Goal: Task Accomplishment & Management: Manage account settings

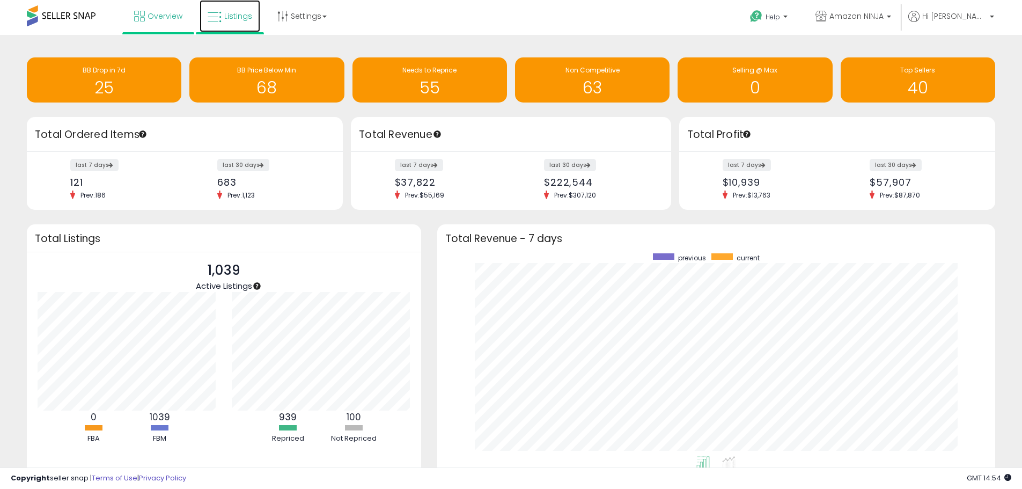
click at [234, 19] on span "Listings" at bounding box center [238, 16] width 28 height 11
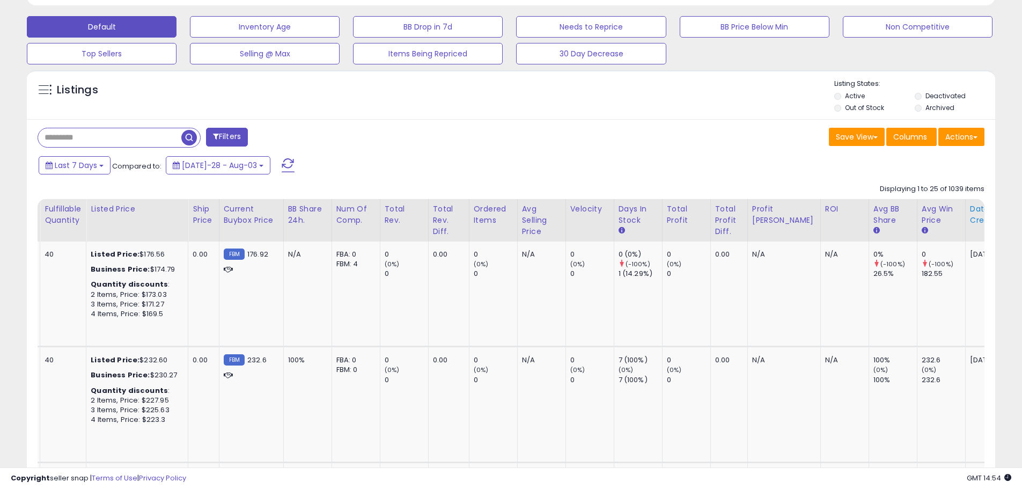
click at [970, 212] on div "Date Created" at bounding box center [993, 214] width 47 height 23
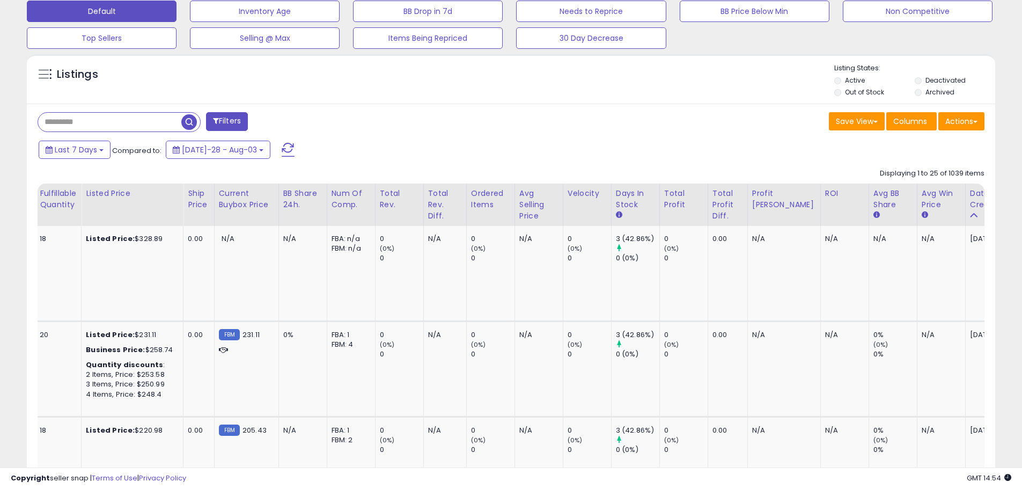
drag, startPoint x: 939, startPoint y: 216, endPoint x: 686, endPoint y: 133, distance: 266.7
click at [686, 133] on div "Filters Save View Save As New View Update Current View" at bounding box center [511, 122] width 963 height 21
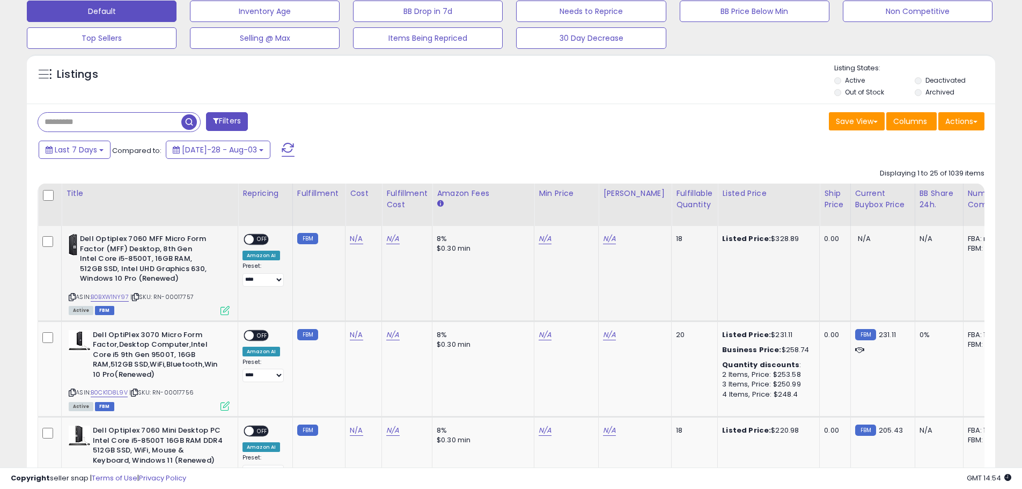
click at [139, 296] on icon at bounding box center [135, 297] width 7 height 6
click at [356, 239] on link "N/A" at bounding box center [356, 238] width 13 height 11
type input "******"
click at [389, 212] on icon "submit" at bounding box center [385, 211] width 6 height 6
click at [136, 393] on icon at bounding box center [134, 392] width 7 height 6
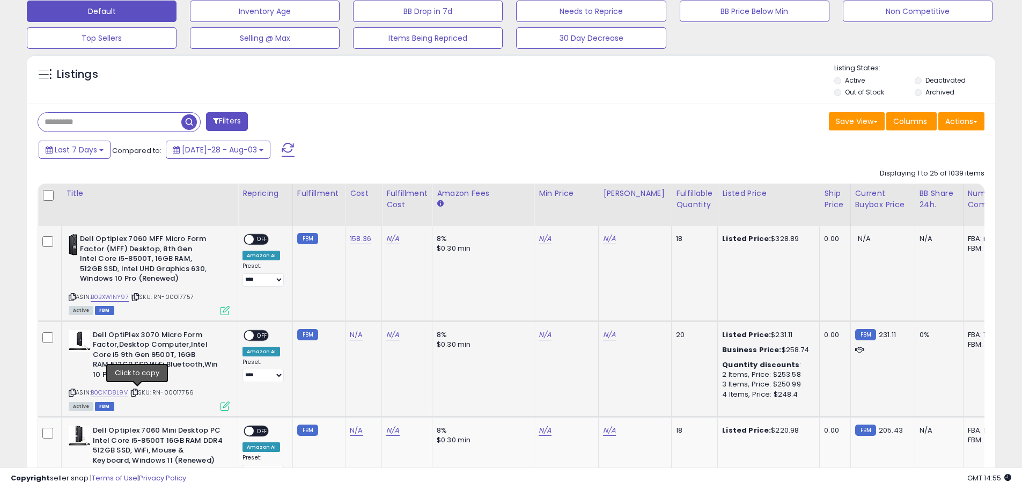
click at [135, 392] on icon at bounding box center [134, 392] width 7 height 6
click at [352, 332] on link "N/A" at bounding box center [356, 334] width 13 height 11
type input "******"
click at [389, 307] on icon "submit" at bounding box center [385, 307] width 6 height 6
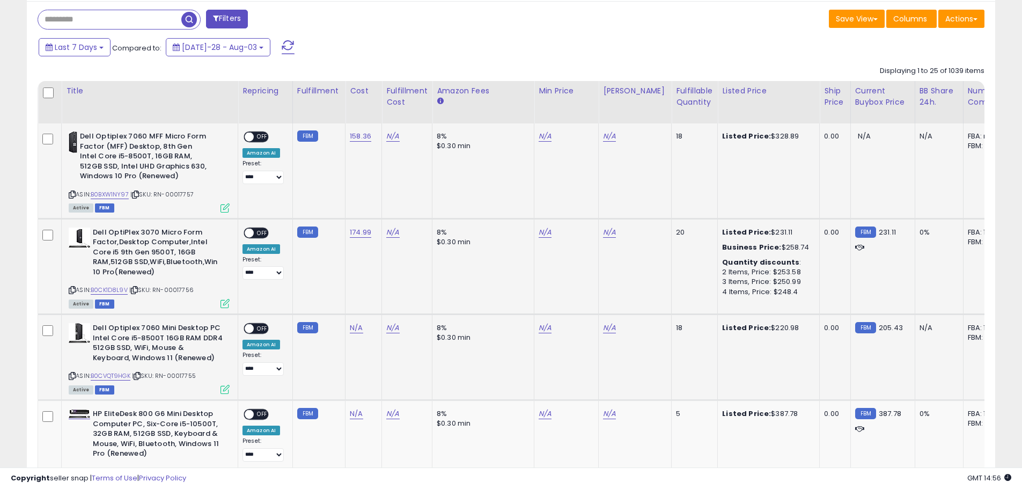
scroll to position [445, 0]
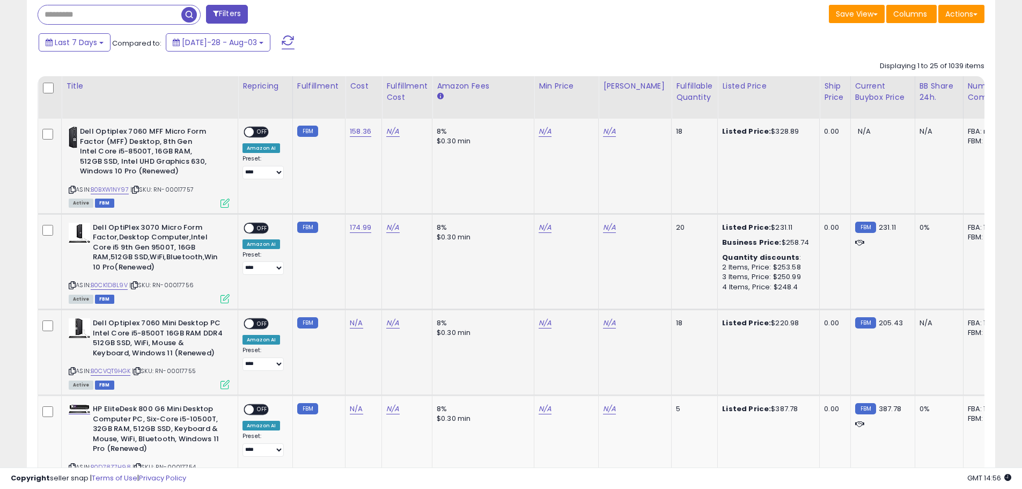
click at [141, 372] on icon at bounding box center [137, 371] width 7 height 6
click at [350, 323] on link "N/A" at bounding box center [356, 323] width 13 height 11
click at [417, 297] on button "button" at bounding box center [408, 296] width 18 height 16
click at [352, 327] on link "N/A" at bounding box center [356, 323] width 13 height 11
click at [332, 303] on input "number" at bounding box center [324, 297] width 95 height 18
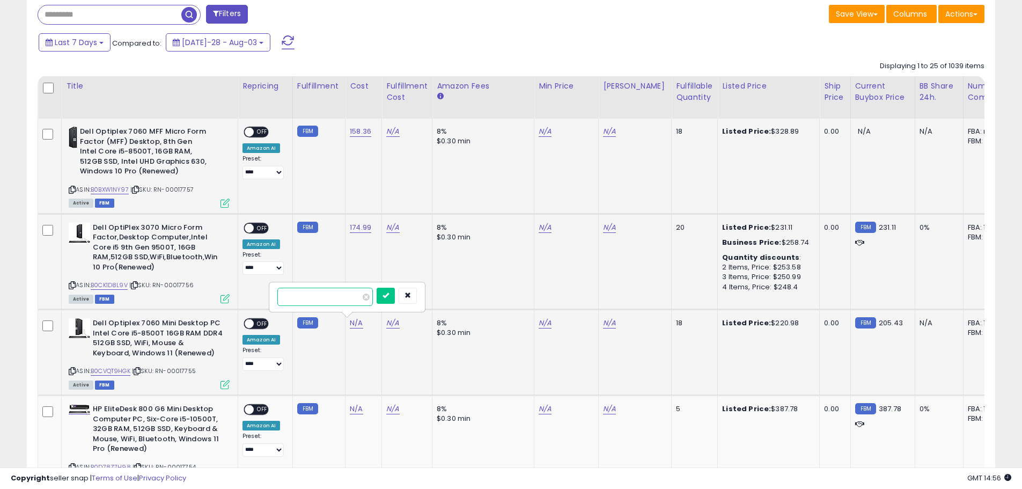
paste input "******"
type input "******"
click at [389, 295] on icon "submit" at bounding box center [385, 295] width 6 height 6
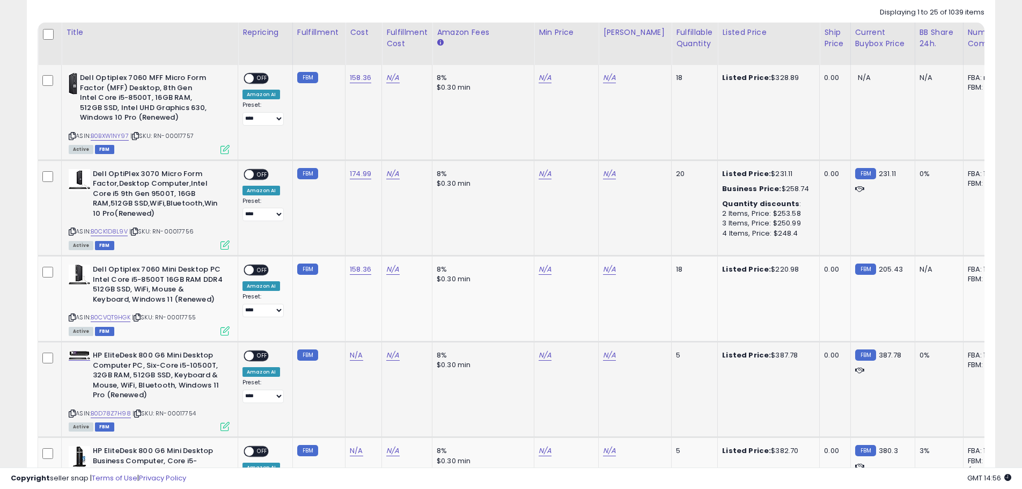
click at [137, 414] on icon at bounding box center [137, 413] width 7 height 6
click at [355, 356] on link "N/A" at bounding box center [356, 355] width 13 height 11
type input "******"
click at [395, 327] on button "submit" at bounding box center [386, 328] width 18 height 16
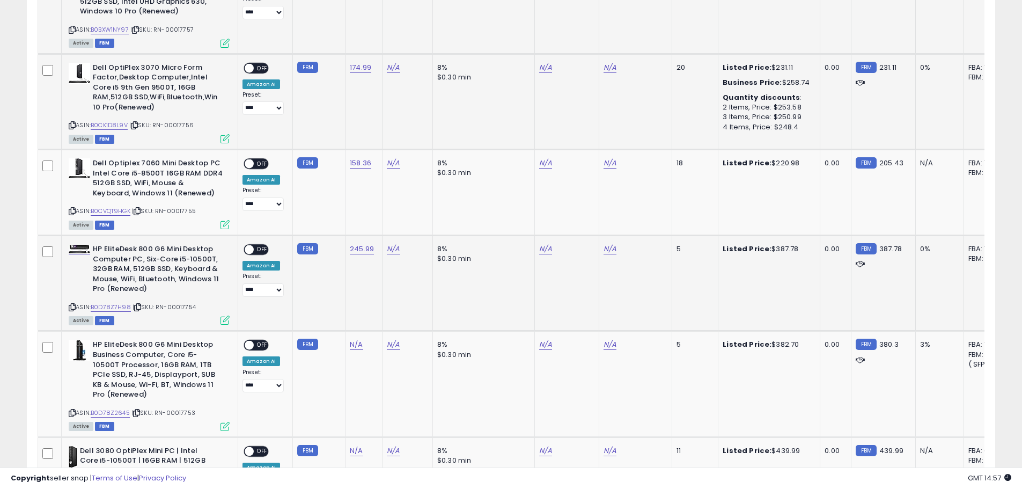
scroll to position [606, 0]
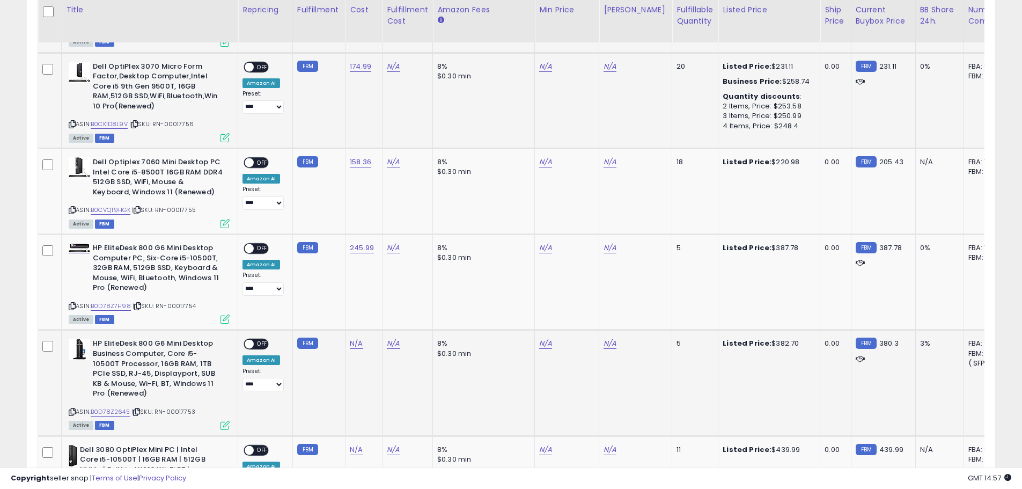
click at [140, 413] on icon at bounding box center [136, 412] width 7 height 6
click at [356, 345] on link "N/A" at bounding box center [356, 343] width 13 height 11
type input "******"
click at [389, 314] on icon "submit" at bounding box center [385, 315] width 6 height 6
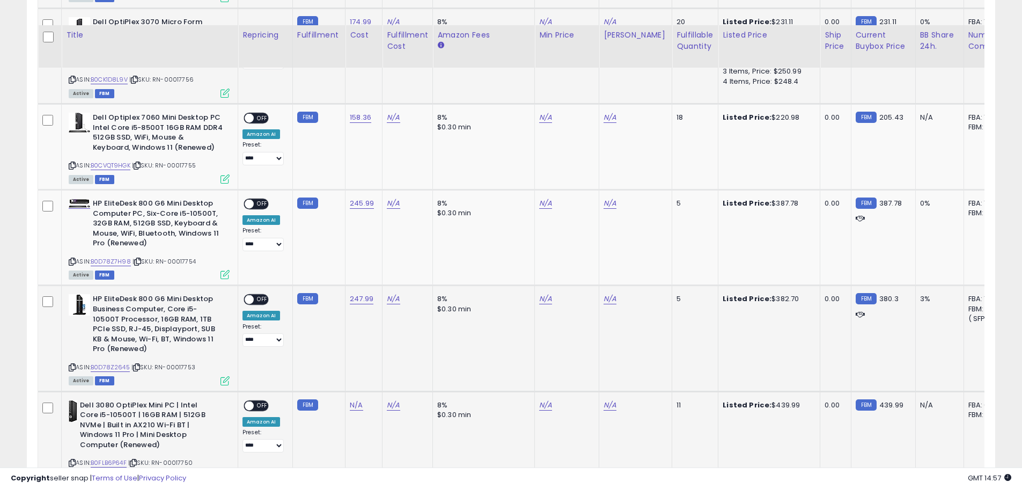
scroll to position [713, 0]
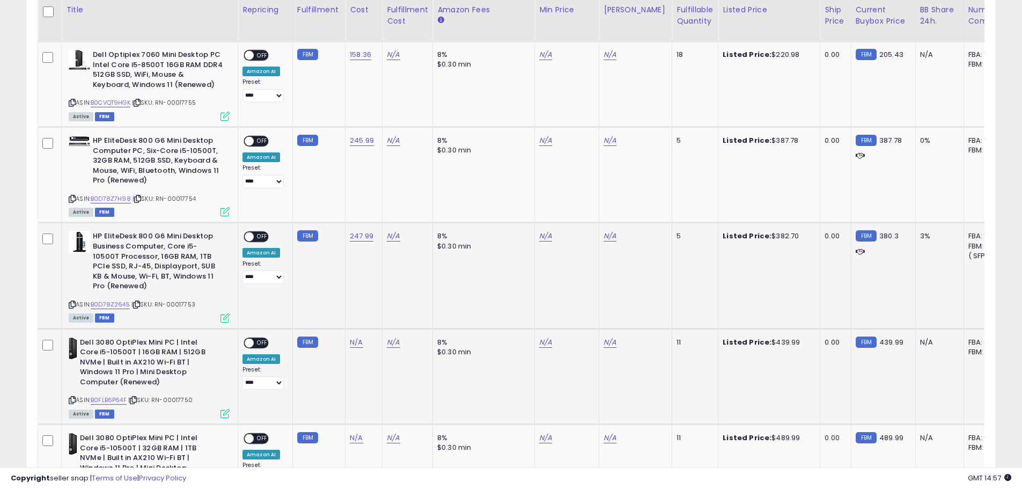
click at [133, 400] on icon at bounding box center [133, 400] width 7 height 6
click at [135, 401] on icon at bounding box center [133, 400] width 7 height 6
click at [357, 346] on link "N/A" at bounding box center [356, 342] width 13 height 11
type input "******"
click at [389, 314] on icon "submit" at bounding box center [385, 314] width 6 height 6
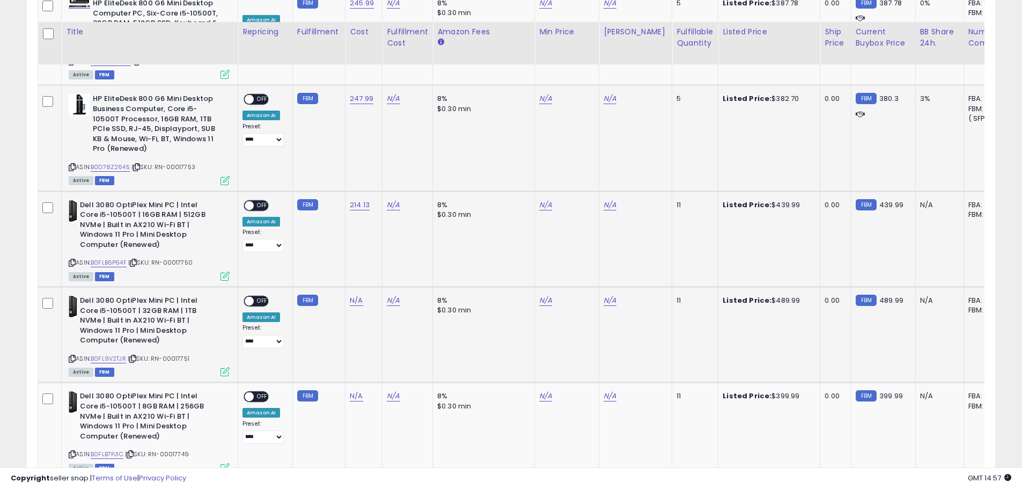
scroll to position [874, 0]
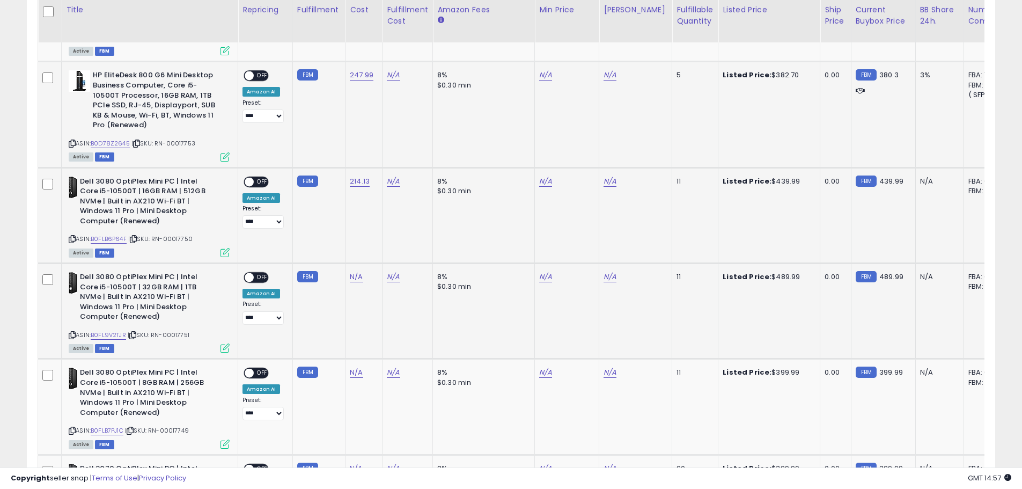
click at [136, 335] on icon at bounding box center [132, 335] width 7 height 6
click at [351, 275] on link "N/A" at bounding box center [356, 276] width 13 height 11
drag, startPoint x: 332, startPoint y: 248, endPoint x: 192, endPoint y: 245, distance: 140.6
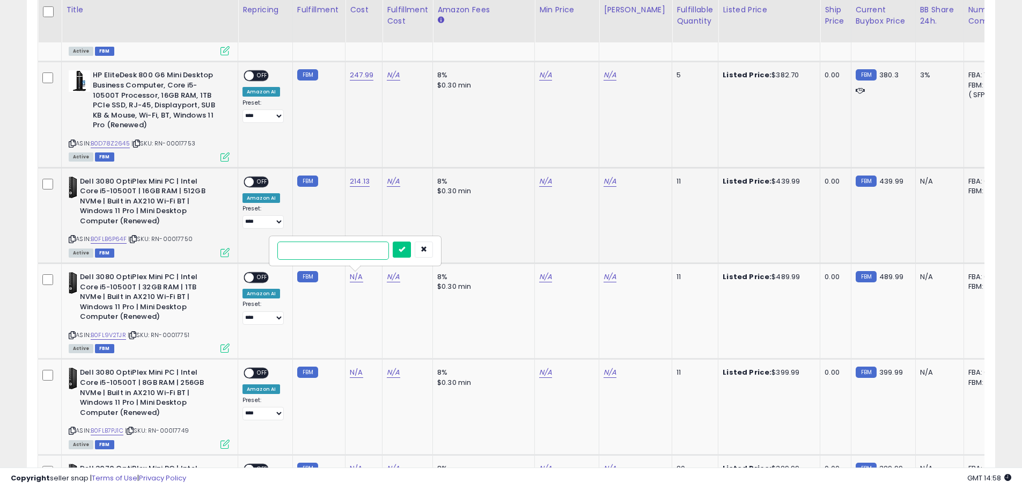
type input "**********"
click at [356, 255] on input "number" at bounding box center [333, 250] width 112 height 18
paste input "******"
type input "******"
click at [403, 247] on icon "submit" at bounding box center [402, 249] width 6 height 6
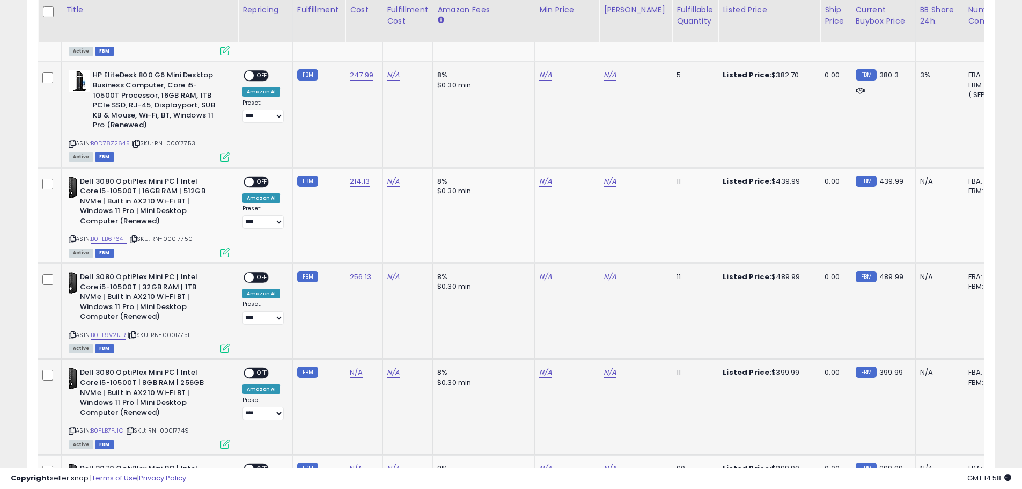
click at [134, 430] on icon at bounding box center [130, 431] width 7 height 6
click at [355, 374] on link "N/A" at bounding box center [356, 372] width 13 height 11
type input "******"
click at [395, 345] on button "submit" at bounding box center [386, 345] width 18 height 16
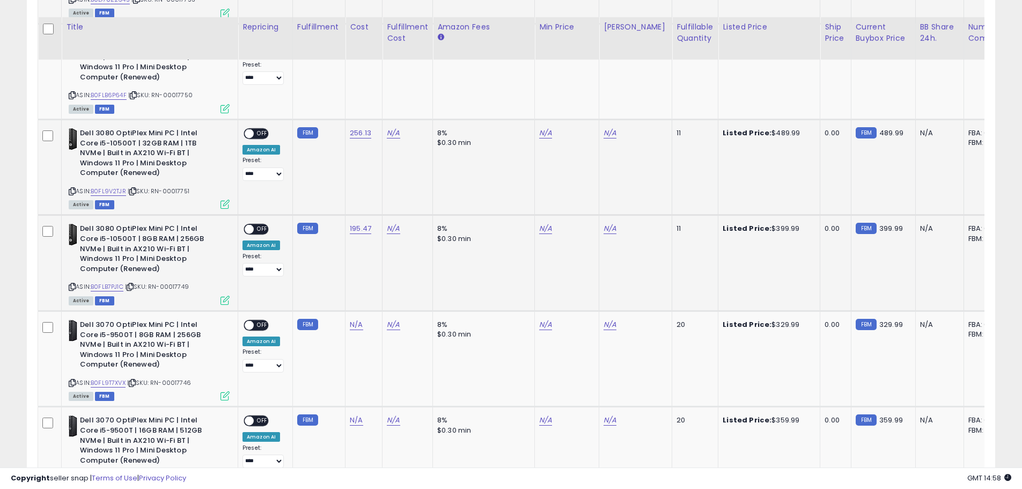
scroll to position [1035, 0]
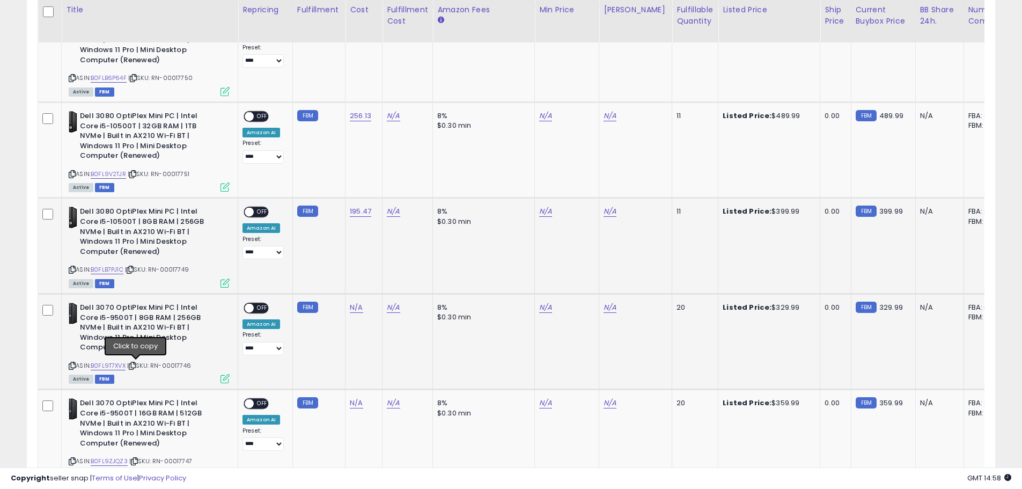
click at [133, 365] on icon at bounding box center [132, 366] width 7 height 6
click at [351, 307] on link "N/A" at bounding box center [356, 307] width 13 height 11
click at [332, 279] on input "number" at bounding box center [324, 281] width 95 height 18
paste input "******"
type input "******"
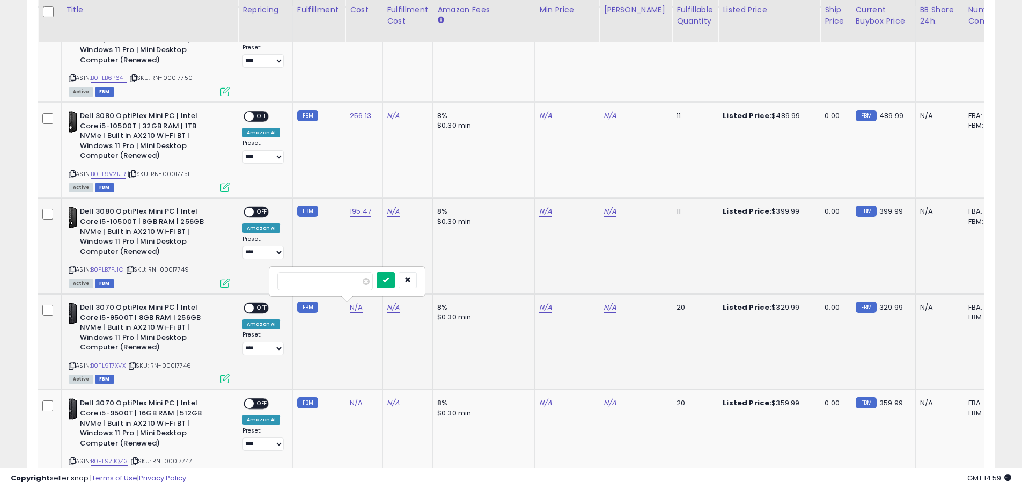
click at [395, 284] on button "submit" at bounding box center [386, 280] width 18 height 16
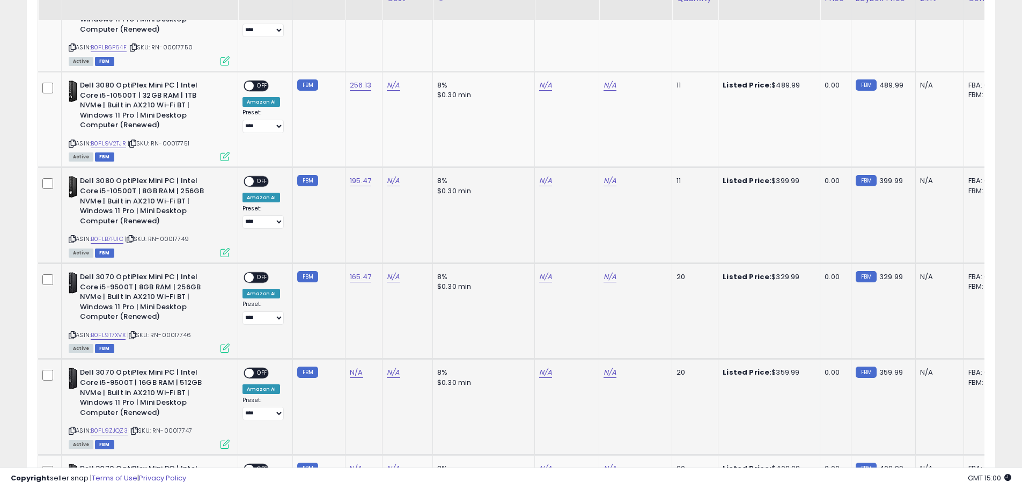
scroll to position [1088, 0]
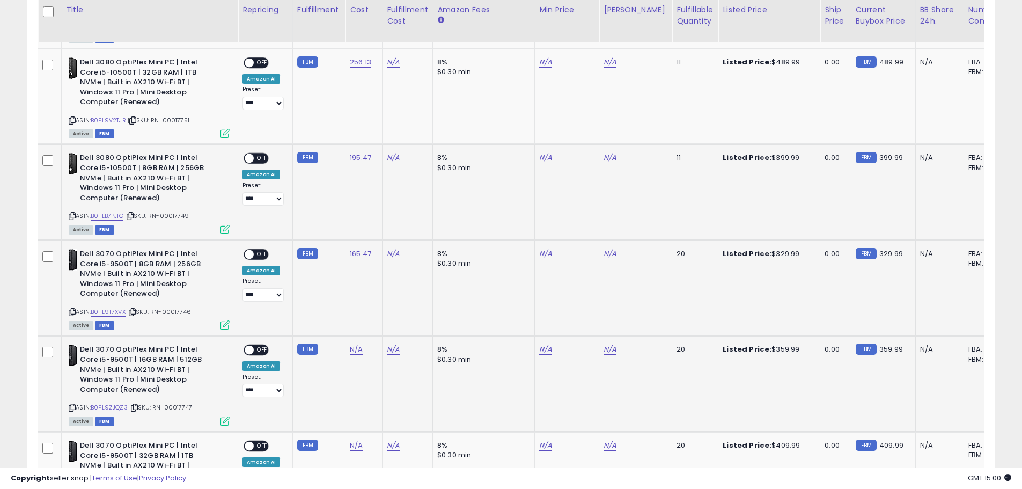
click at [137, 404] on icon at bounding box center [134, 407] width 7 height 6
click at [350, 350] on link "N/A" at bounding box center [356, 349] width 13 height 11
type input "******"
click at [389, 319] on icon "submit" at bounding box center [385, 321] width 6 height 6
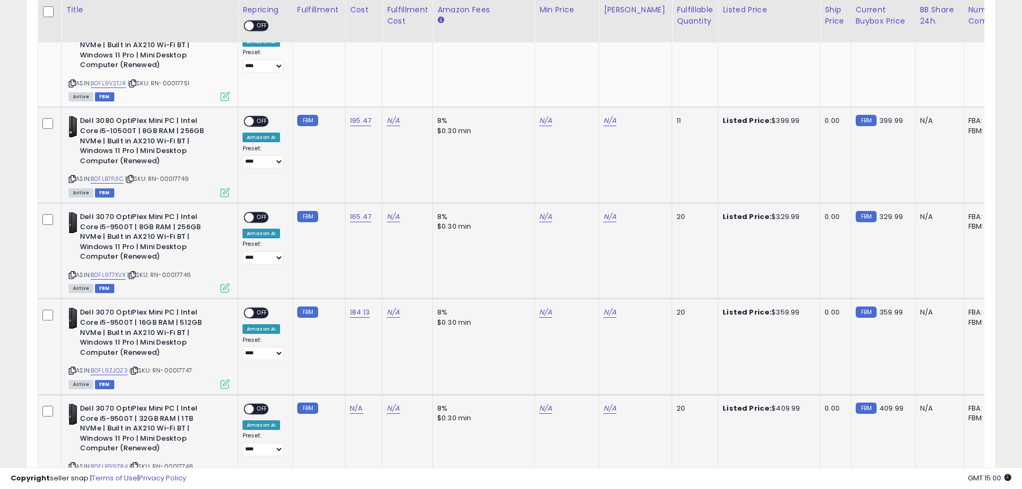
scroll to position [1196, 0]
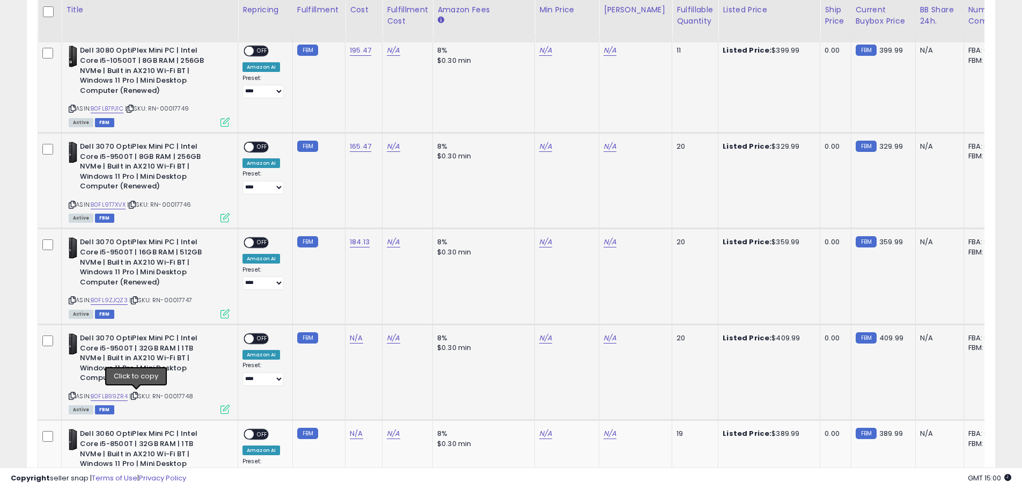
click at [137, 396] on icon at bounding box center [134, 396] width 7 height 6
click at [363, 339] on div "N/A" at bounding box center [362, 338] width 24 height 10
click at [354, 337] on link "N/A" at bounding box center [356, 338] width 13 height 11
type input "******"
click at [395, 312] on button "submit" at bounding box center [386, 311] width 18 height 16
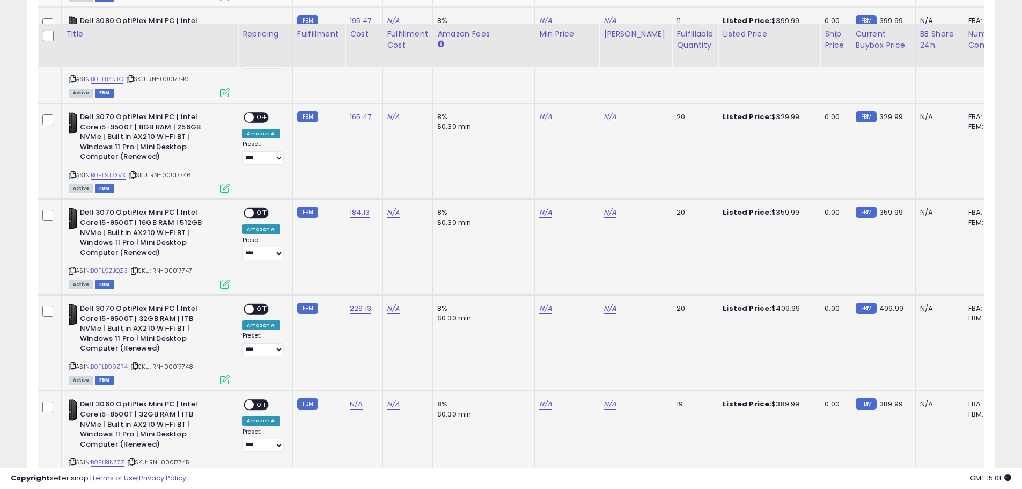
scroll to position [1249, 0]
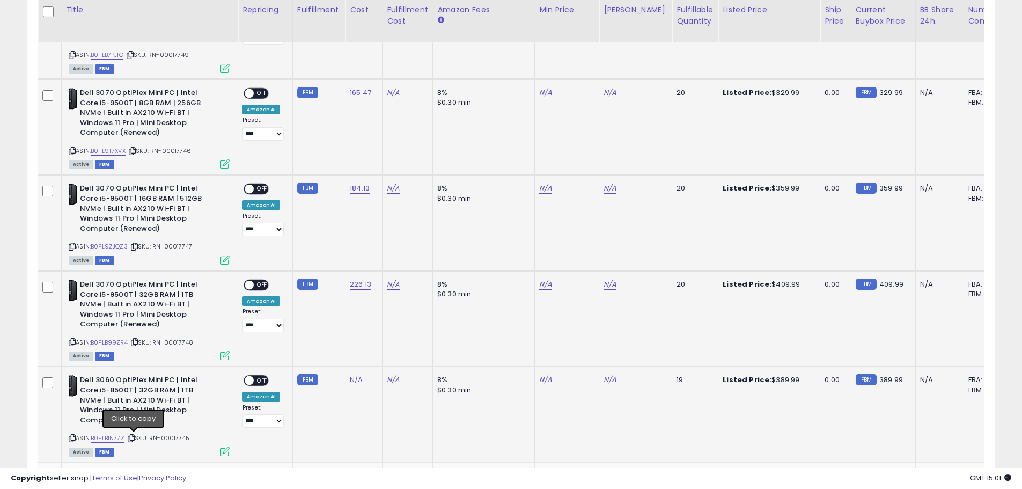
click at [134, 440] on icon at bounding box center [131, 438] width 7 height 6
click at [356, 380] on link "N/A" at bounding box center [356, 379] width 13 height 11
type input "******"
click at [395, 353] on button "submit" at bounding box center [386, 352] width 18 height 16
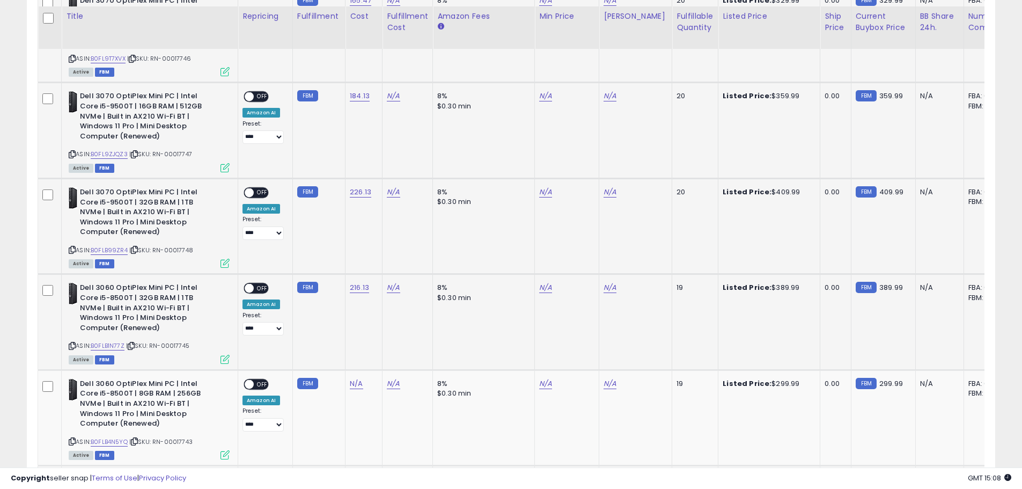
scroll to position [1357, 0]
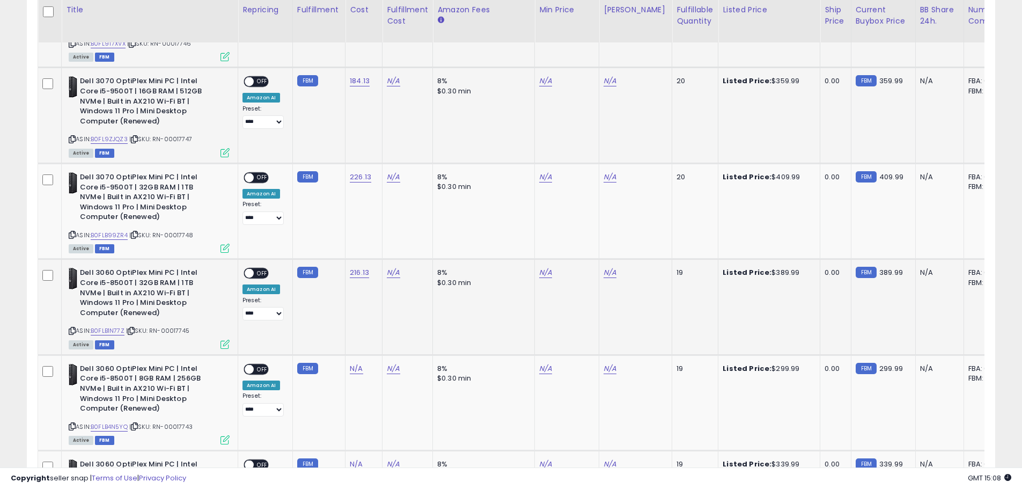
drag, startPoint x: 505, startPoint y: 344, endPoint x: 476, endPoint y: 318, distance: 39.9
click at [476, 318] on td "8% $0.30 min" at bounding box center [484, 306] width 102 height 95
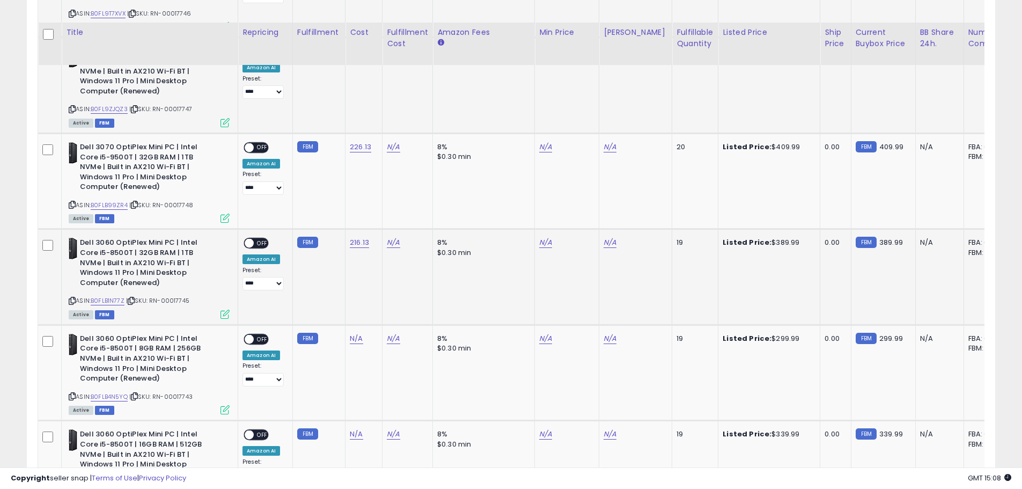
scroll to position [1410, 0]
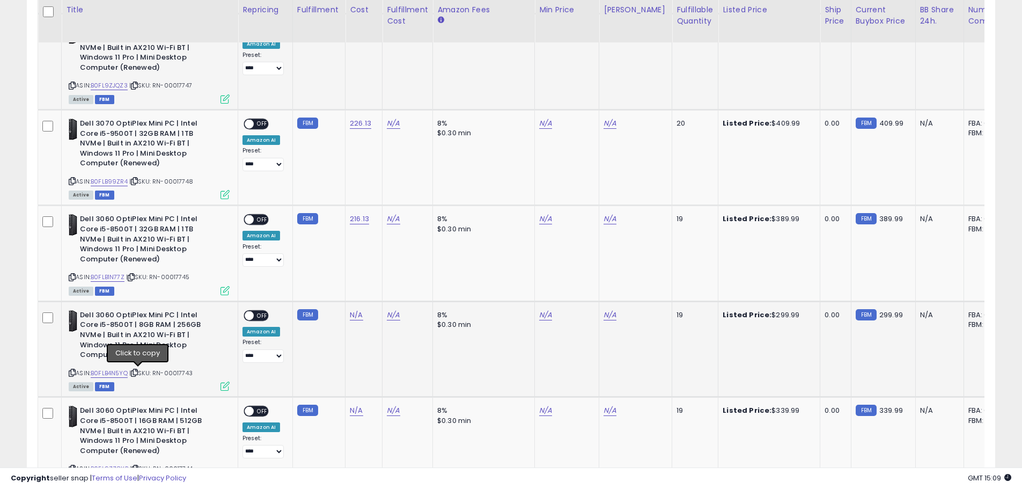
click at [137, 372] on icon at bounding box center [134, 373] width 7 height 6
click at [351, 313] on link "N/A" at bounding box center [356, 315] width 13 height 11
type input "******"
click at [389, 289] on icon "submit" at bounding box center [385, 287] width 6 height 6
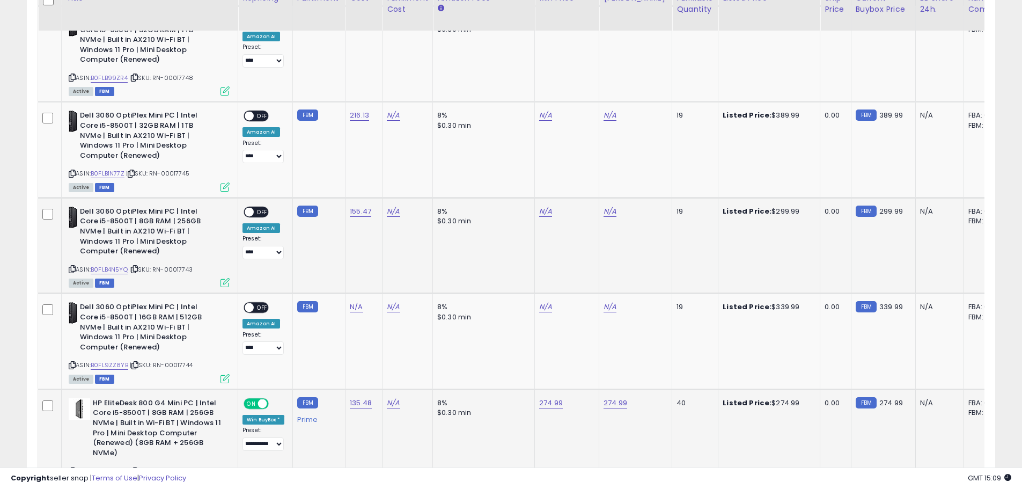
scroll to position [1518, 0]
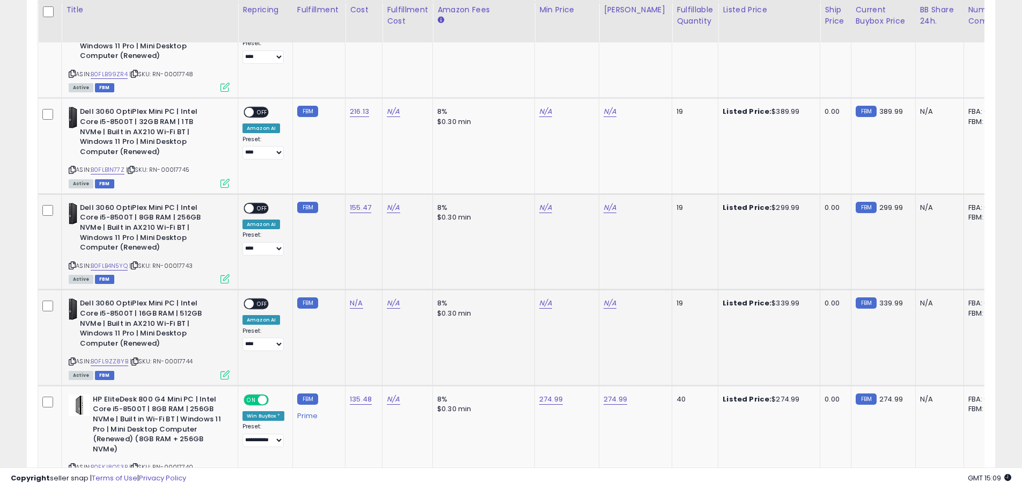
click at [134, 361] on icon at bounding box center [134, 361] width 7 height 6
click at [354, 304] on link "N/A" at bounding box center [356, 303] width 13 height 11
type input "******"
click at [395, 277] on button "submit" at bounding box center [386, 276] width 18 height 16
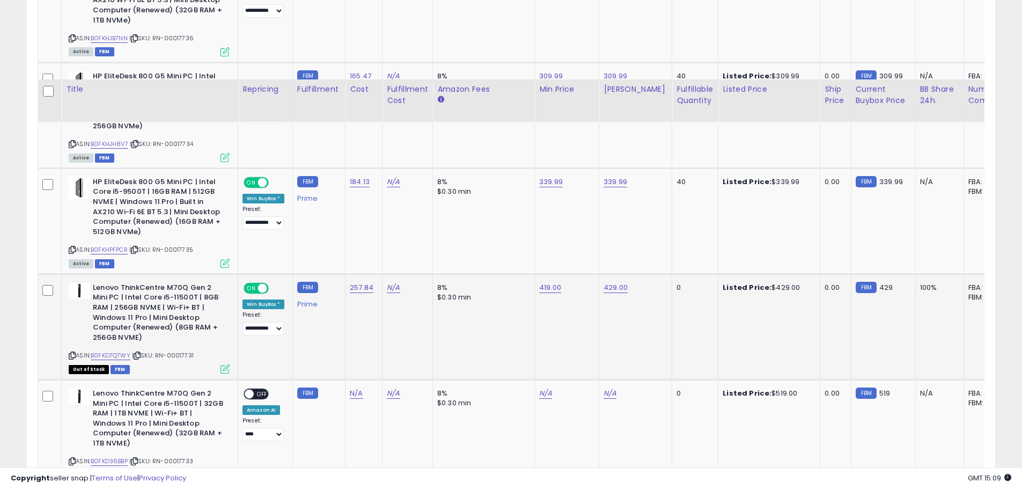
scroll to position [2669, 0]
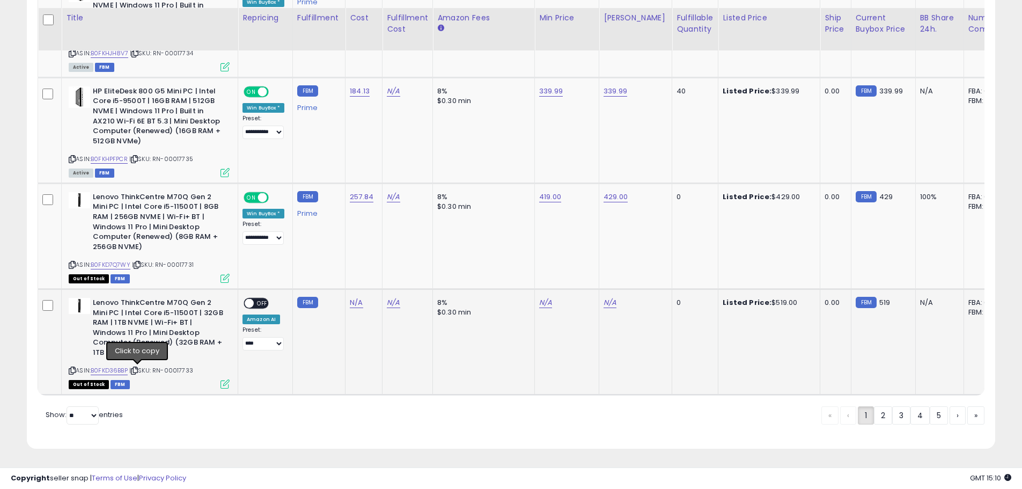
click at [138, 367] on icon at bounding box center [134, 370] width 7 height 6
click at [910, 420] on link "2" at bounding box center [919, 415] width 19 height 18
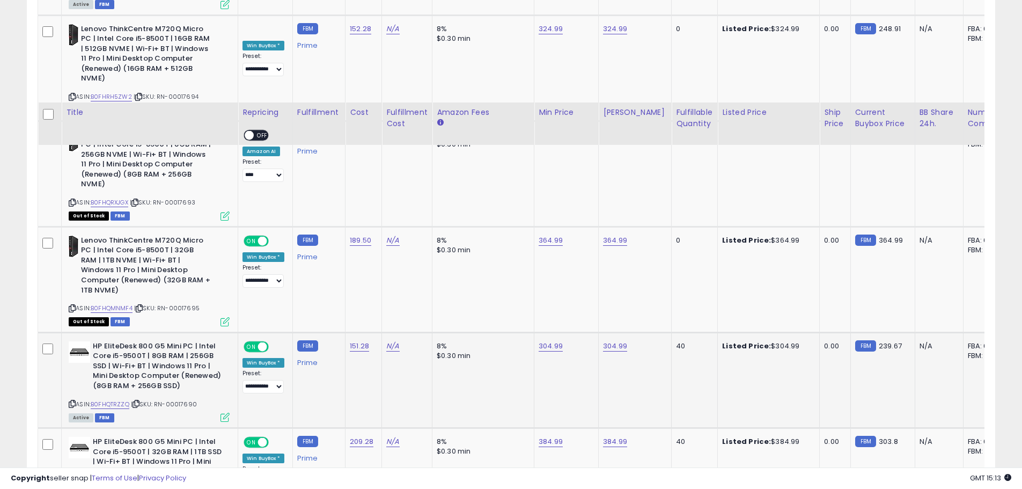
scroll to position [2619, 0]
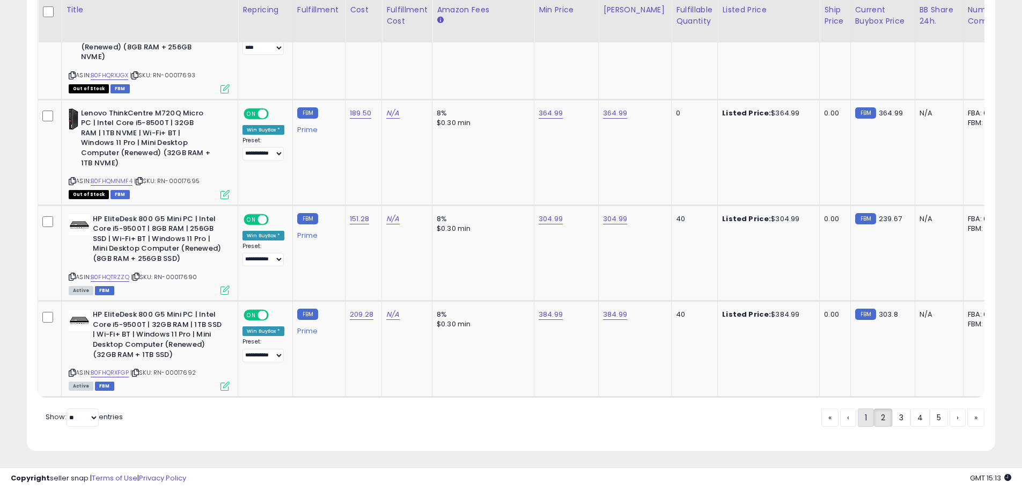
click at [854, 413] on div "« ‹ 1 2 3 4 5 › »" at bounding box center [902, 418] width 163 height 21
click at [892, 414] on link "1" at bounding box center [901, 417] width 18 height 18
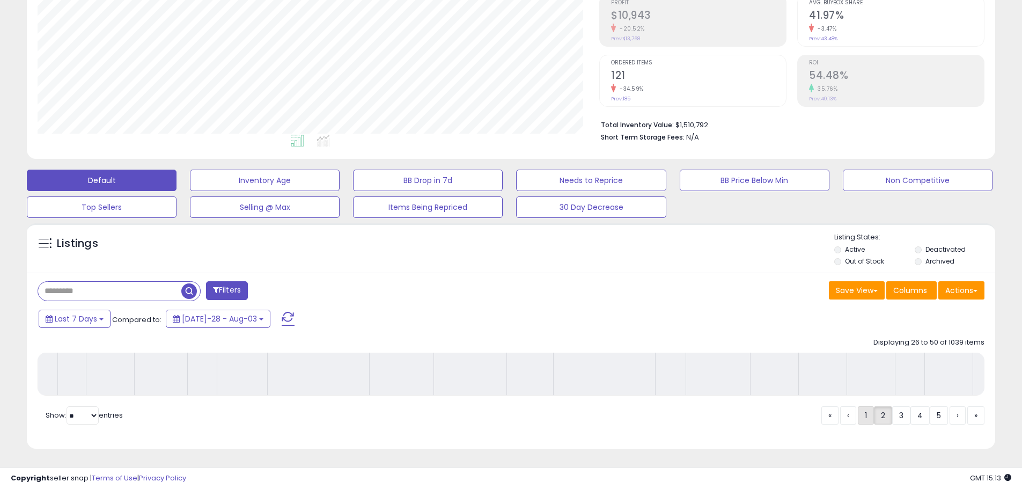
scroll to position [176, 0]
